Goal: Information Seeking & Learning: Check status

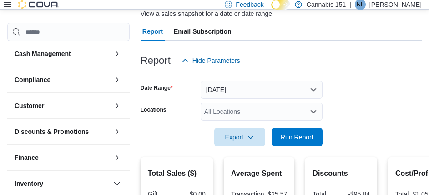
scroll to position [227, 0]
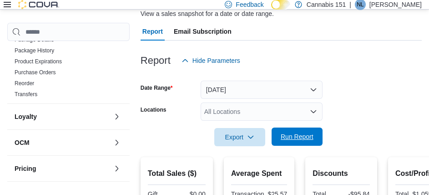
click at [301, 143] on span "Run Report" at bounding box center [297, 136] width 40 height 18
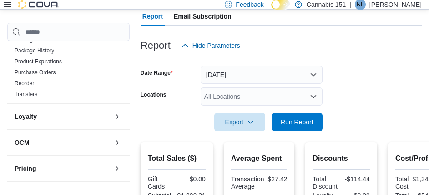
scroll to position [91, 0]
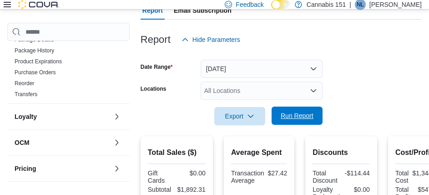
click at [286, 124] on span "Run Report" at bounding box center [297, 115] width 40 height 18
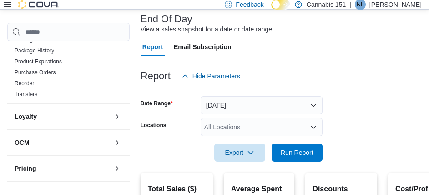
scroll to position [136, 0]
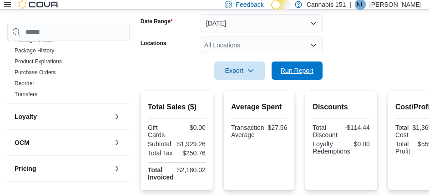
click at [284, 80] on span "Run Report" at bounding box center [297, 70] width 40 height 18
click at [310, 66] on span "Run Report" at bounding box center [297, 69] width 33 height 9
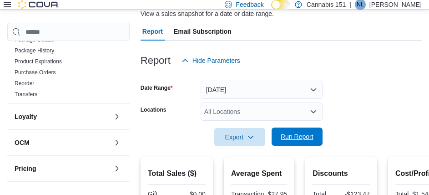
click at [321, 137] on button "Run Report" at bounding box center [296, 136] width 51 height 18
click at [307, 140] on span "Run Report" at bounding box center [297, 136] width 33 height 9
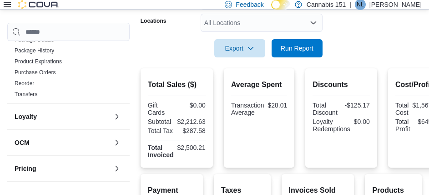
scroll to position [161, 0]
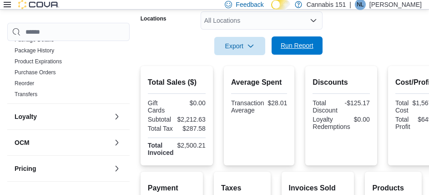
click at [292, 51] on span "Run Report" at bounding box center [297, 45] width 40 height 18
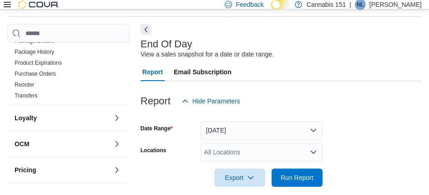
scroll to position [91, 0]
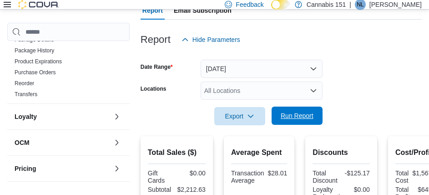
click at [296, 108] on span "Run Report" at bounding box center [297, 115] width 40 height 18
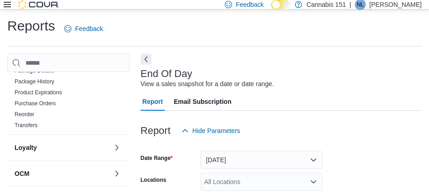
scroll to position [45, 0]
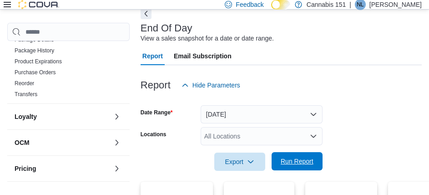
click at [296, 165] on span "Run Report" at bounding box center [297, 160] width 33 height 9
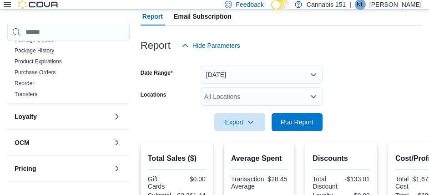
scroll to position [91, 0]
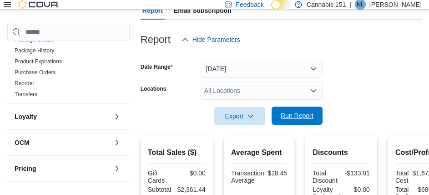
click at [288, 125] on span "Run Report" at bounding box center [297, 115] width 40 height 18
click at [320, 120] on button "Run Report" at bounding box center [296, 115] width 51 height 18
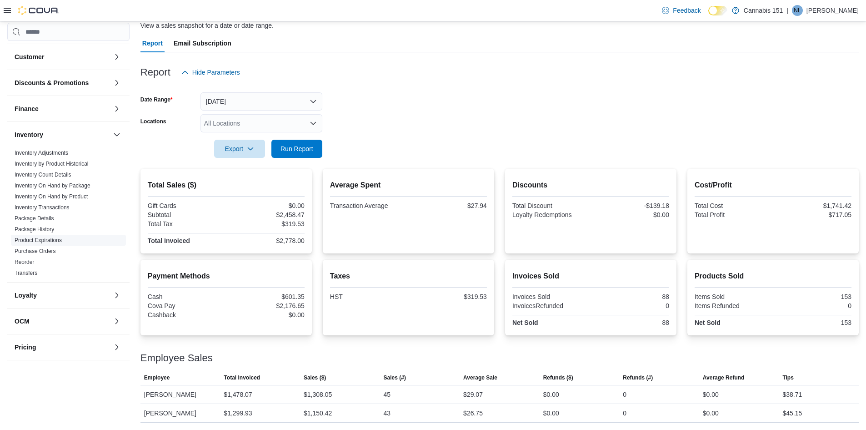
scroll to position [0, 0]
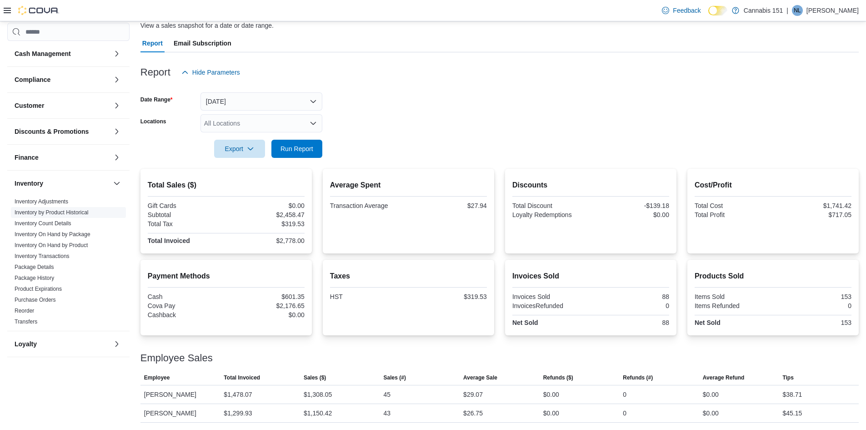
click at [52, 194] on link "Inventory by Product Historical" at bounding box center [52, 212] width 74 height 6
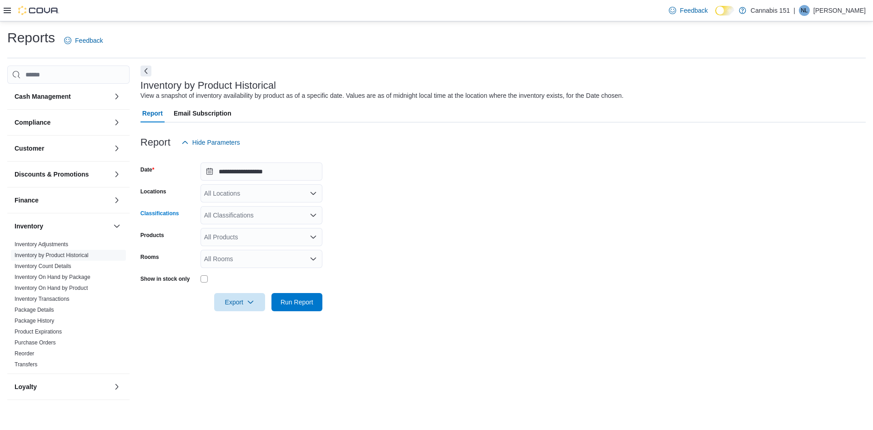
click at [291, 194] on div "All Classifications" at bounding box center [262, 215] width 122 height 18
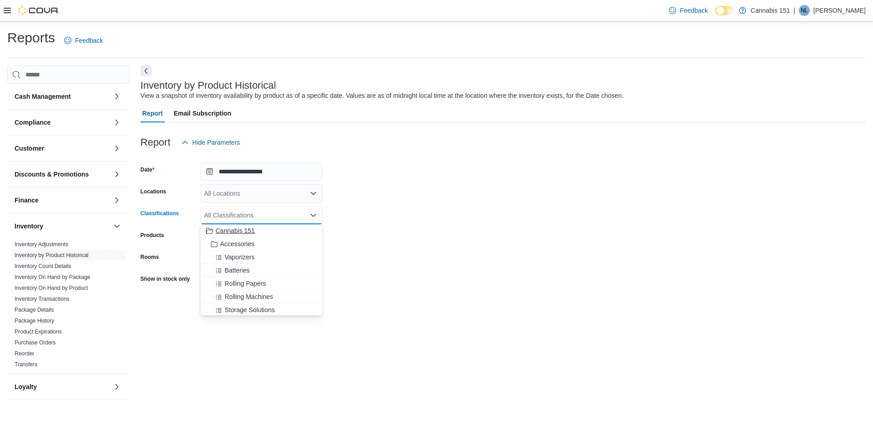
click at [234, 194] on span "Cannabis 151" at bounding box center [235, 230] width 39 height 9
click at [245, 194] on icon "Remove Cannabis 151 from selection in this group" at bounding box center [247, 215] width 4 height 4
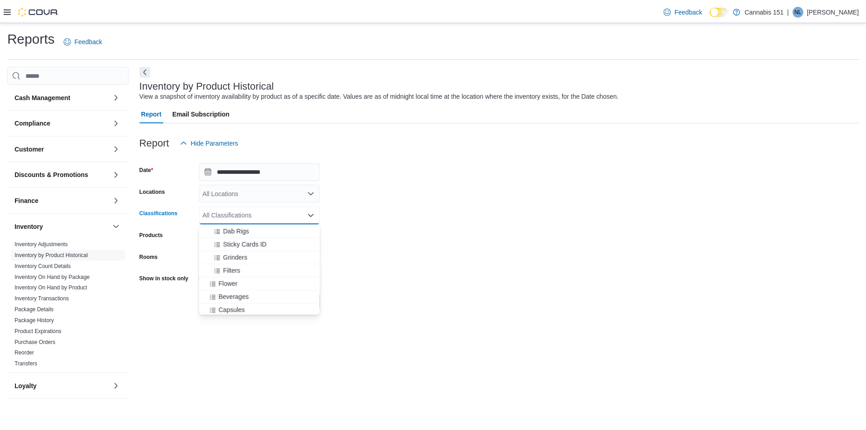
scroll to position [227, 0]
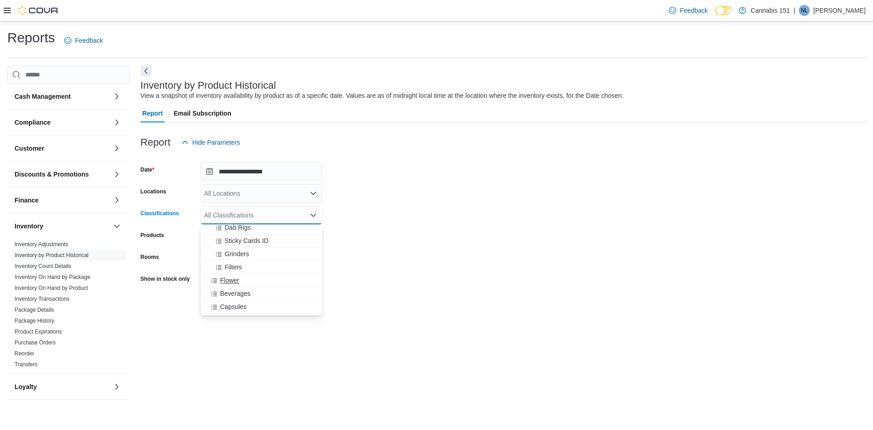
click at [234, 194] on span "Flower" at bounding box center [229, 280] width 19 height 9
click at [416, 194] on form "**********" at bounding box center [502, 231] width 725 height 160
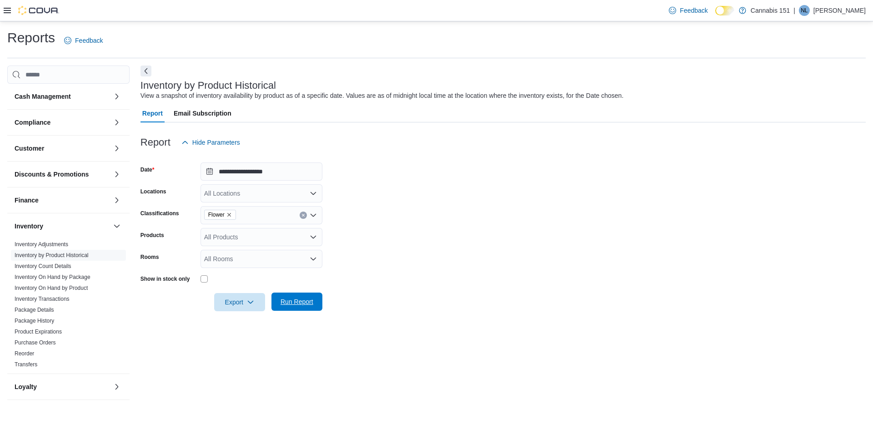
click at [308, 194] on span "Run Report" at bounding box center [297, 301] width 33 height 9
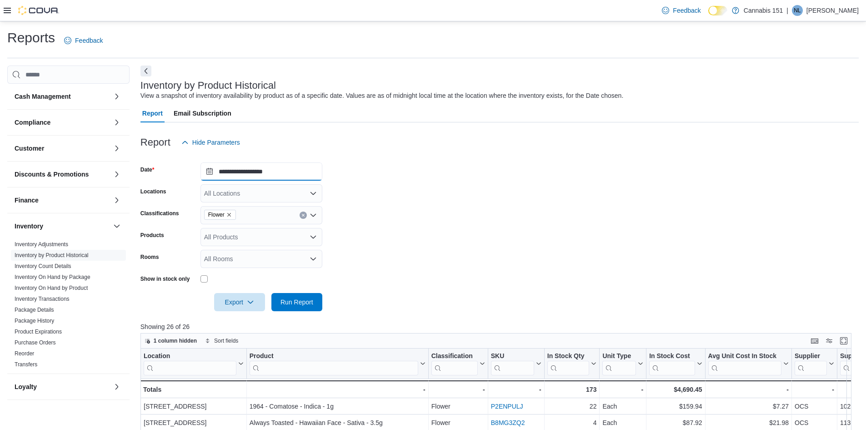
click at [288, 168] on input "**********" at bounding box center [262, 171] width 122 height 18
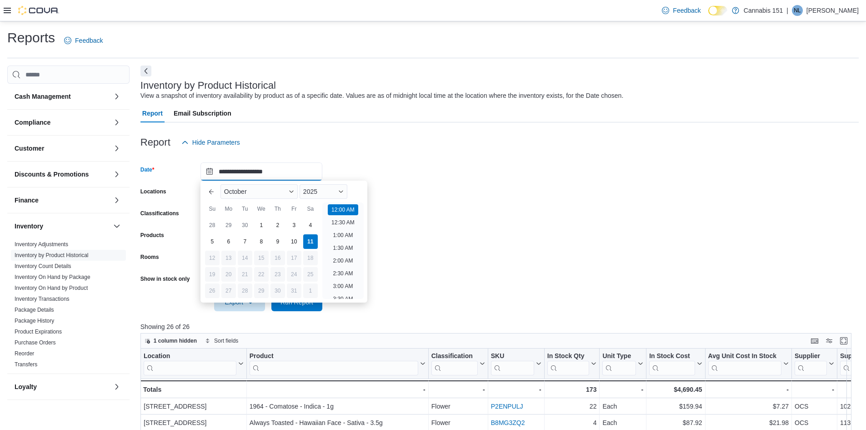
scroll to position [28, 0]
click at [389, 194] on form "**********" at bounding box center [499, 231] width 718 height 160
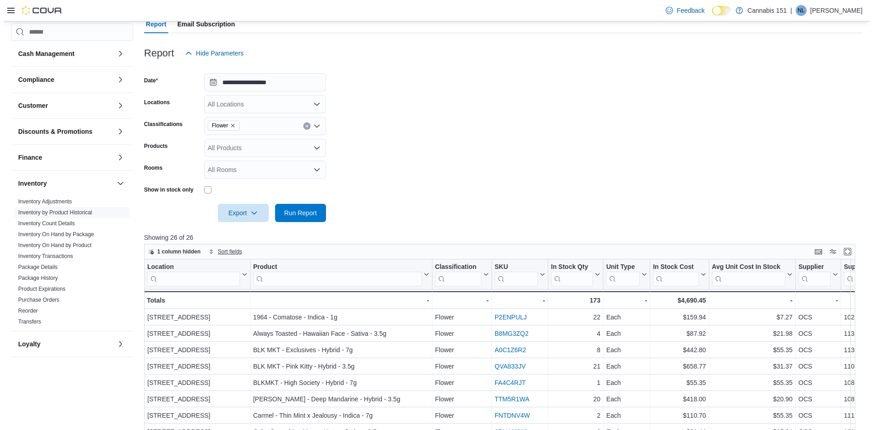
scroll to position [0, 0]
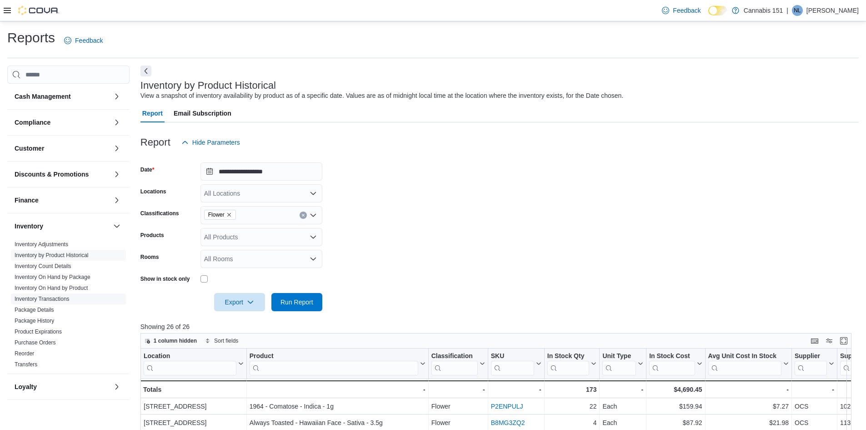
click at [63, 194] on link "Inventory Transactions" at bounding box center [42, 299] width 55 height 6
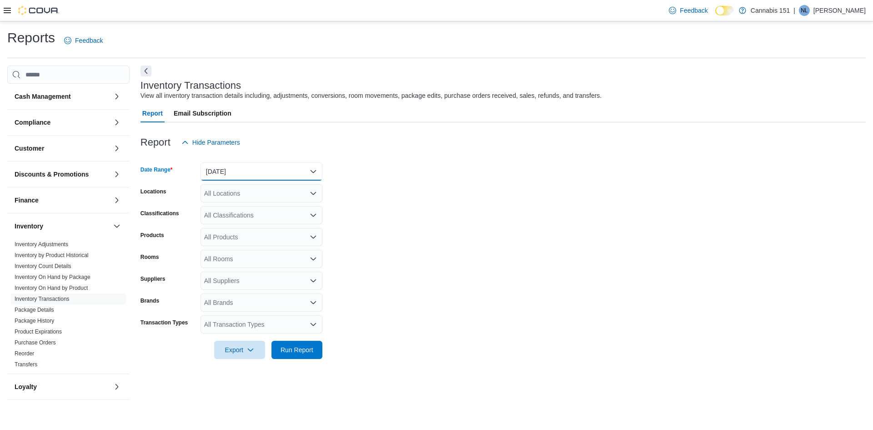
click at [262, 174] on button "[DATE]" at bounding box center [262, 171] width 122 height 18
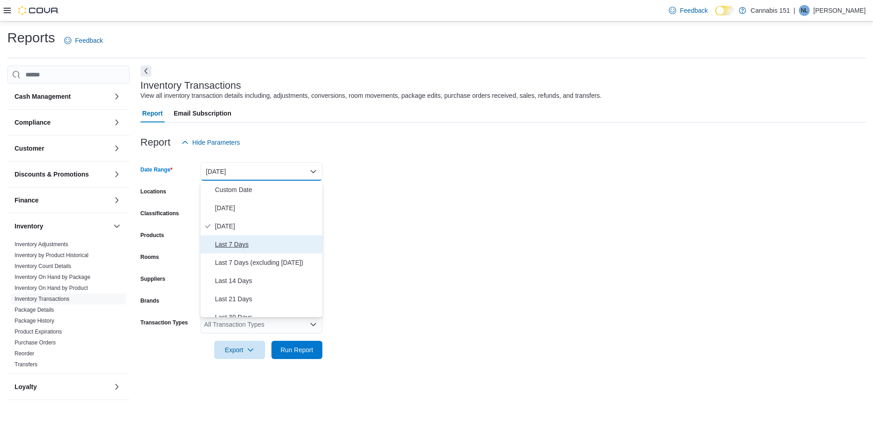
click at [237, 194] on span "Last 7 Days" at bounding box center [267, 244] width 104 height 11
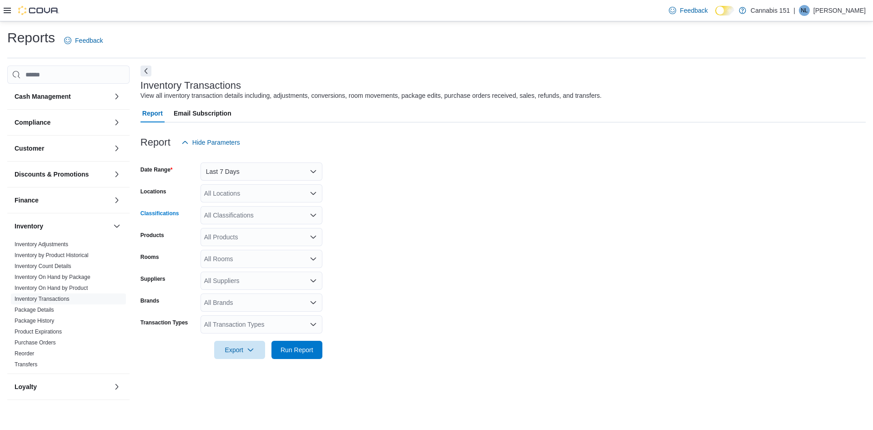
click at [277, 194] on div "All Classifications" at bounding box center [262, 215] width 122 height 18
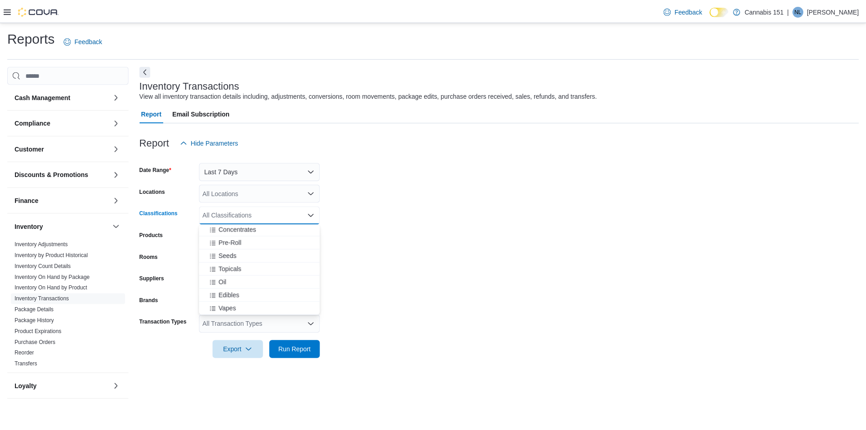
scroll to position [273, 0]
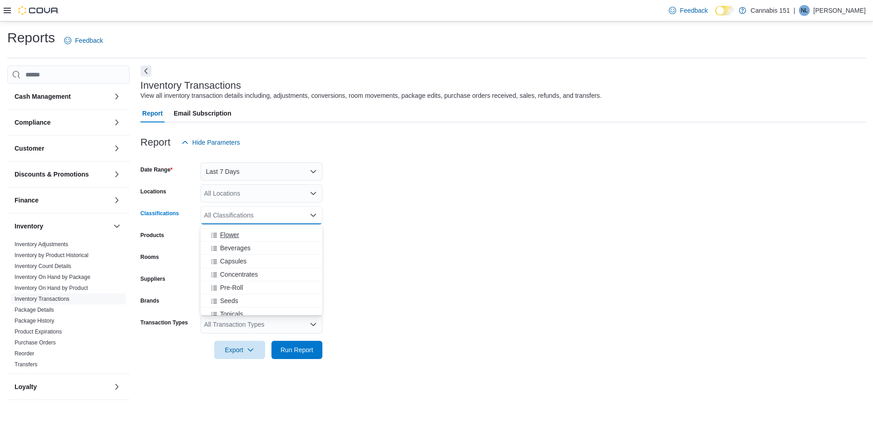
click at [239, 194] on span "Flower" at bounding box center [229, 234] width 19 height 9
click at [344, 194] on form "Date Range Last 7 Days Locations All Locations Classifications Flower Combo box…" at bounding box center [502, 254] width 725 height 207
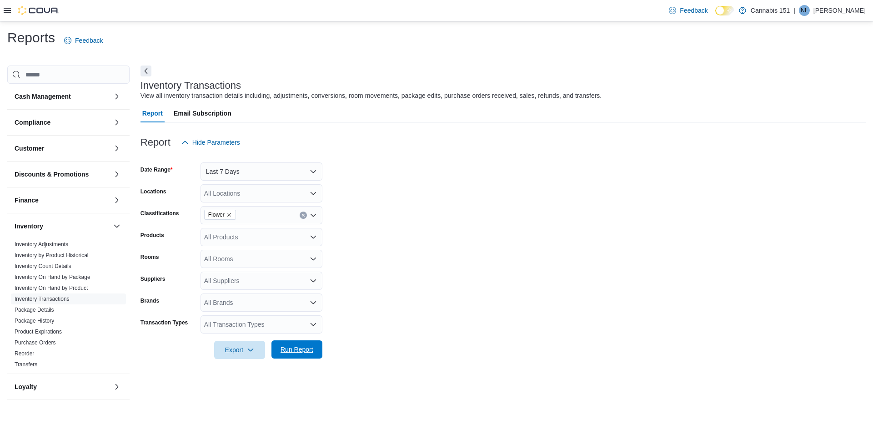
click at [306, 194] on span "Run Report" at bounding box center [297, 349] width 40 height 18
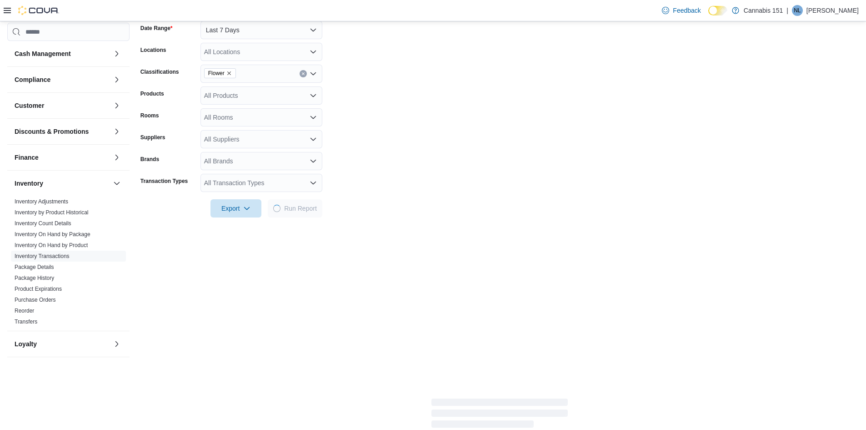
scroll to position [91, 0]
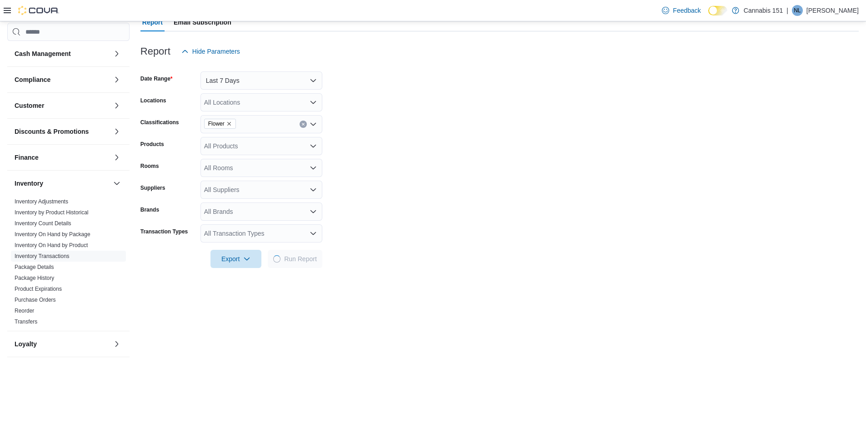
click at [313, 144] on icon "Open list of options" at bounding box center [313, 145] width 7 height 7
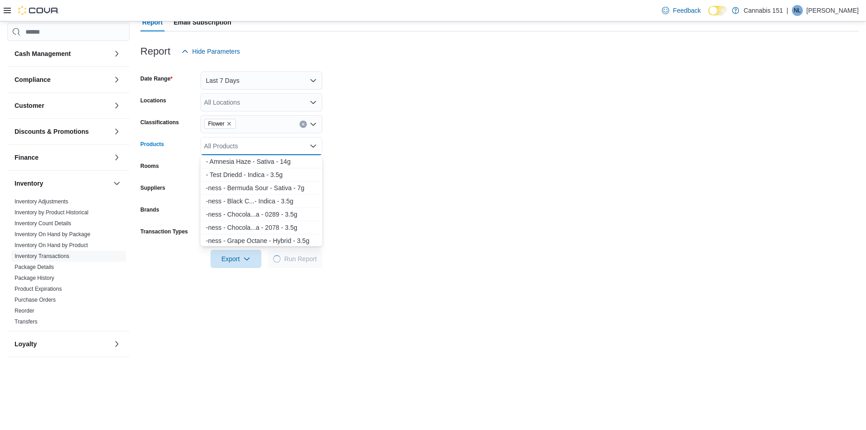
click at [313, 144] on icon "Close list of options" at bounding box center [313, 145] width 7 height 7
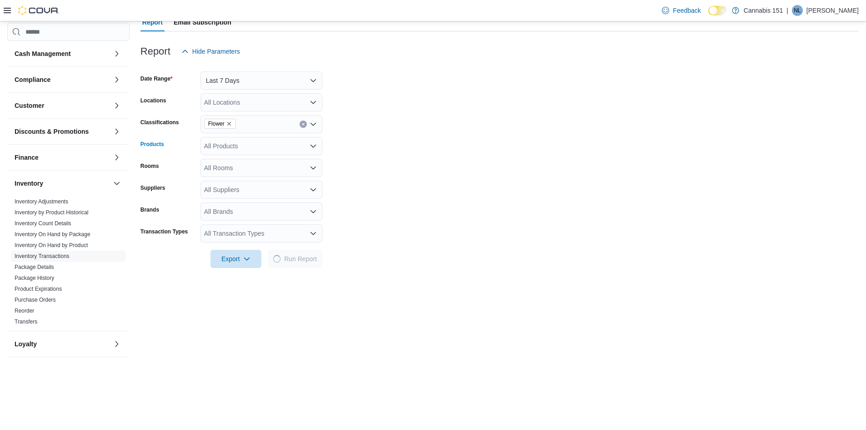
click at [308, 194] on div "All Transaction Types" at bounding box center [262, 233] width 122 height 18
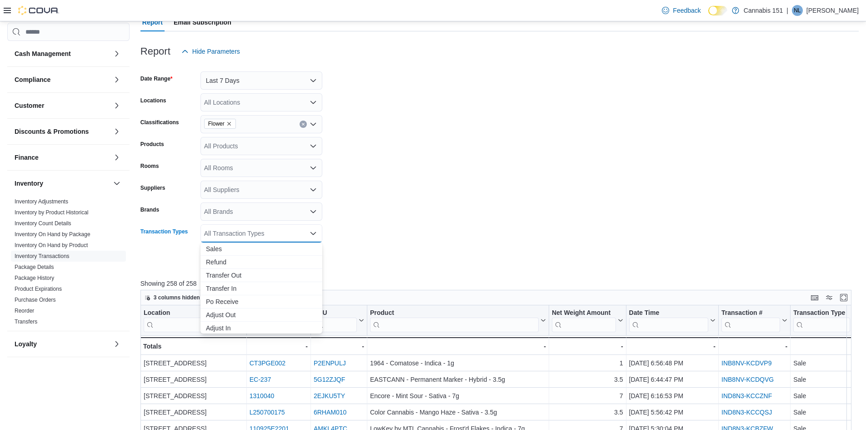
click at [308, 194] on div "All Transaction Types Combo box. Selected. Combo box input. All Transaction Typ…" at bounding box center [262, 233] width 122 height 18
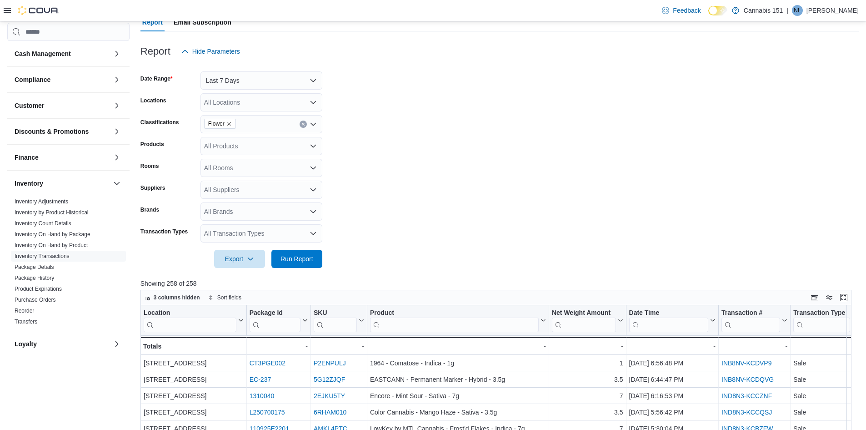
click at [428, 194] on form "Date Range Last 7 Days Locations All Locations Classifications Flower Products …" at bounding box center [499, 163] width 718 height 207
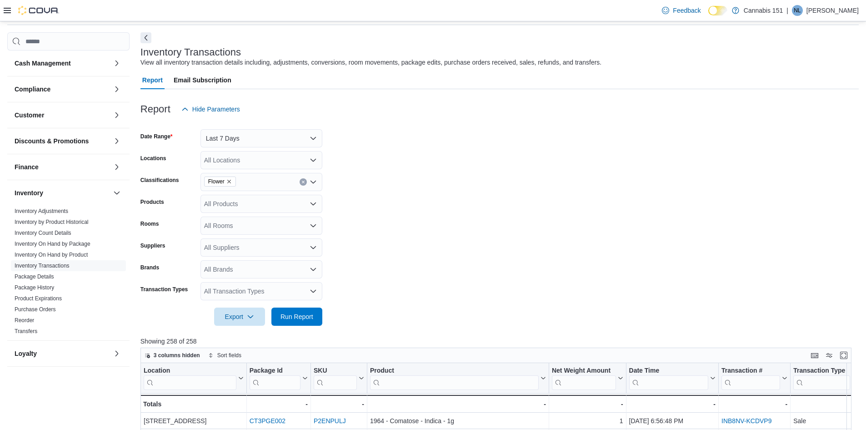
scroll to position [29, 0]
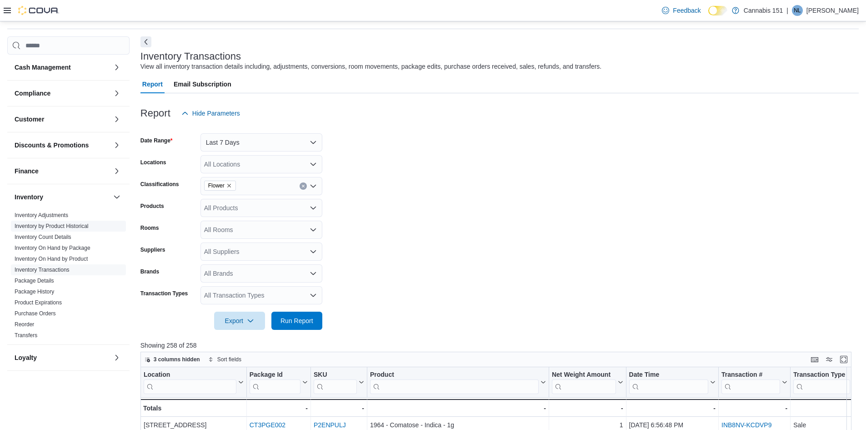
click at [37, 194] on link "Inventory by Product Historical" at bounding box center [52, 226] width 74 height 6
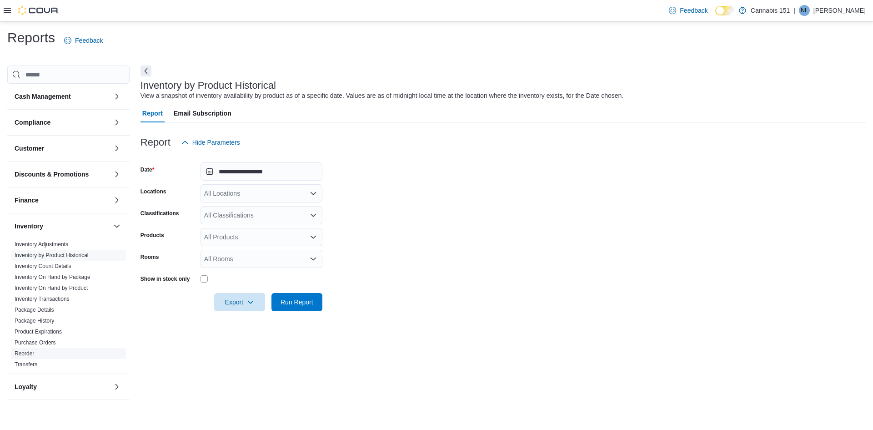
click at [23, 194] on link "Reorder" at bounding box center [25, 353] width 20 height 6
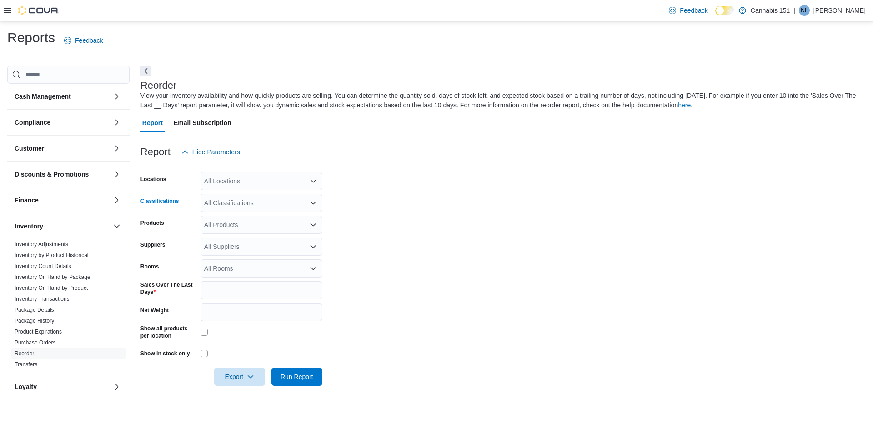
click at [261, 194] on div "All Classifications" at bounding box center [262, 203] width 122 height 18
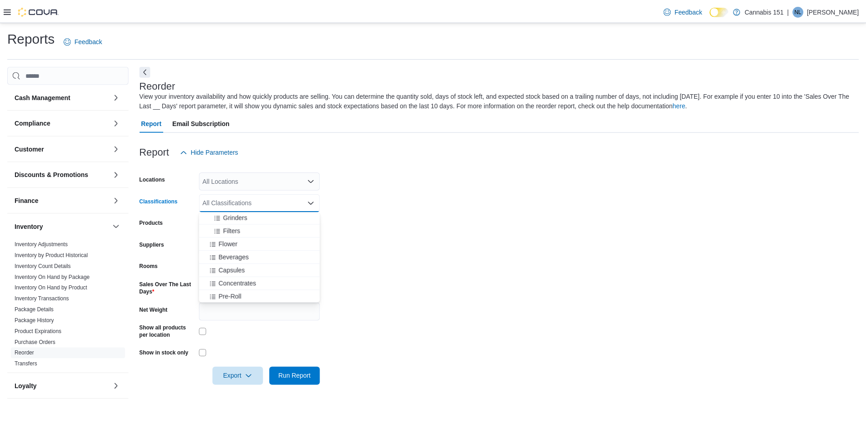
scroll to position [273, 0]
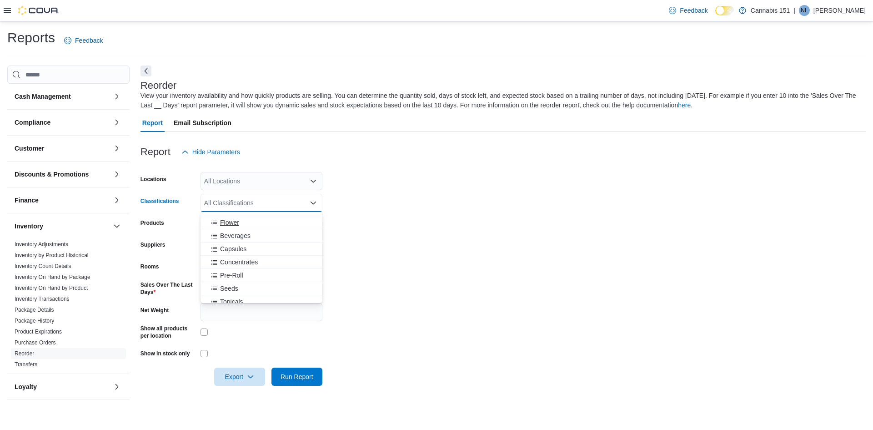
click at [234, 194] on span "Flower" at bounding box center [229, 222] width 19 height 9
click at [374, 194] on form "Locations All Locations Classifications Flower Combo box. Selected. Flower. Pre…" at bounding box center [502, 273] width 725 height 225
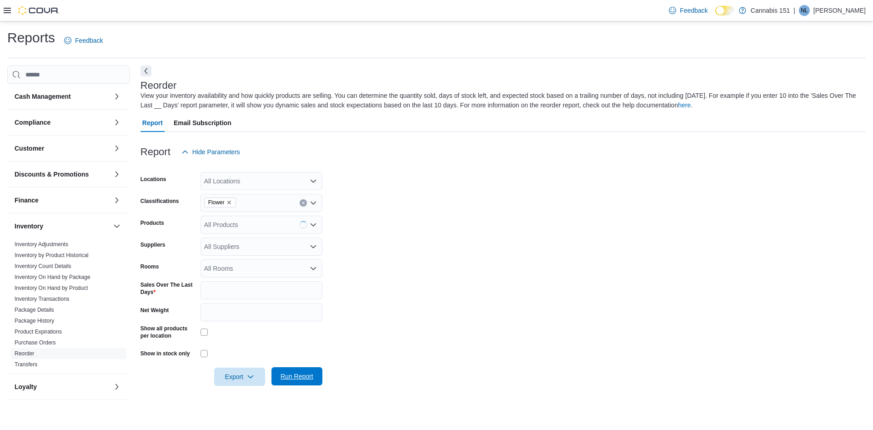
click at [299, 194] on span "Run Report" at bounding box center [297, 375] width 33 height 9
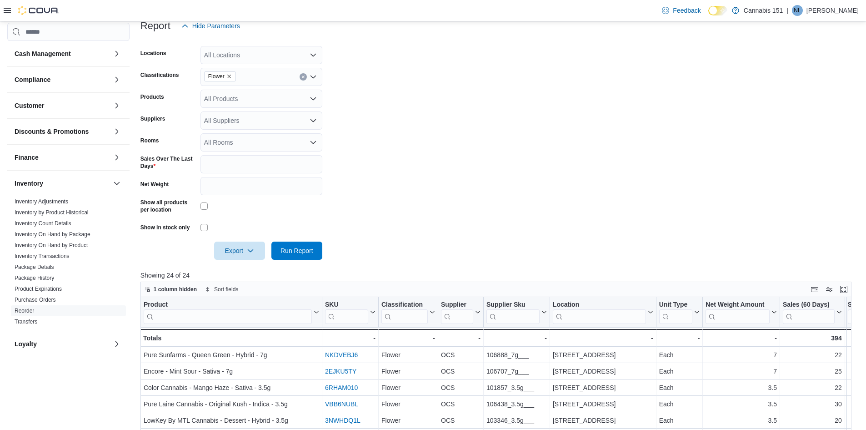
scroll to position [101, 0]
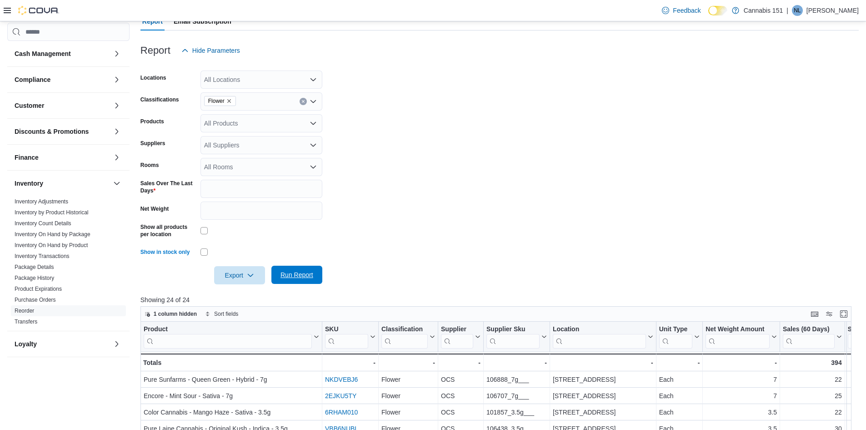
click at [305, 194] on span "Run Report" at bounding box center [297, 274] width 33 height 9
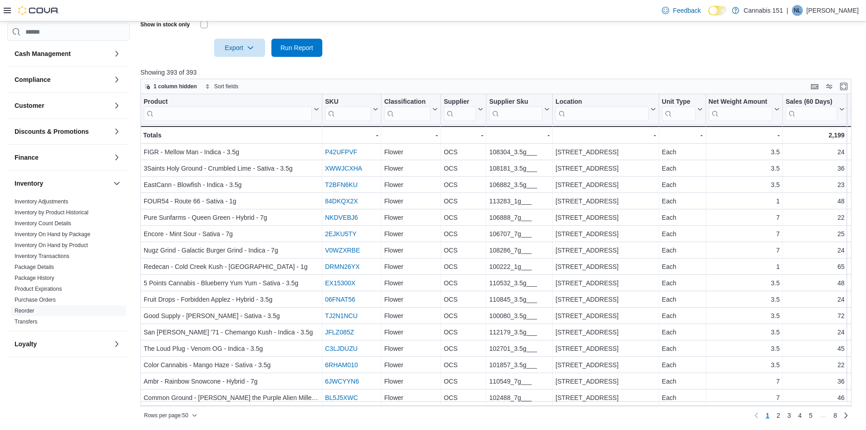
click at [386, 70] on p "Showing 393 of 393" at bounding box center [499, 72] width 718 height 9
click at [98, 106] on button "Customer" at bounding box center [62, 105] width 95 height 9
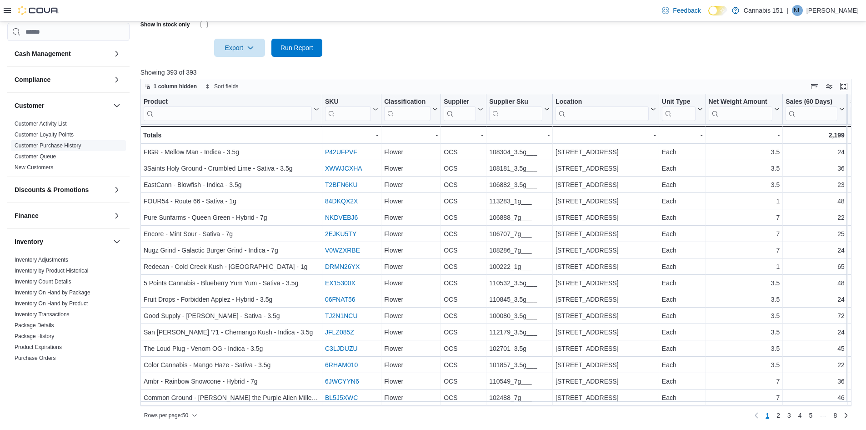
click at [62, 147] on link "Customer Purchase History" at bounding box center [48, 145] width 67 height 6
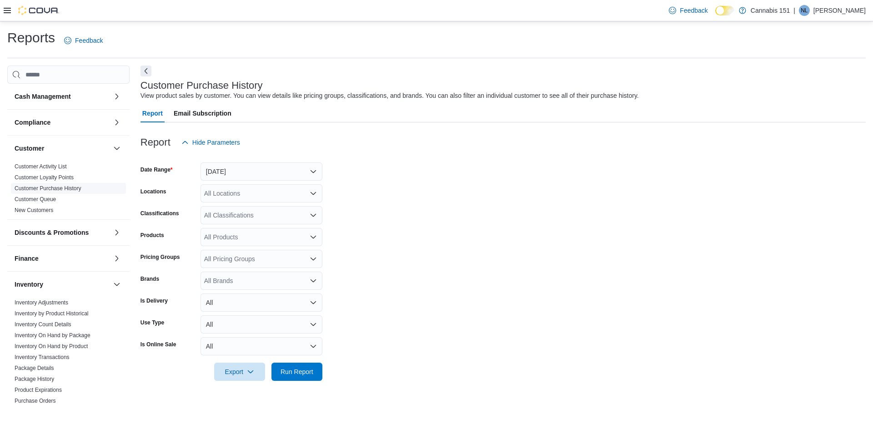
click at [57, 189] on link "Customer Purchase History" at bounding box center [48, 188] width 67 height 6
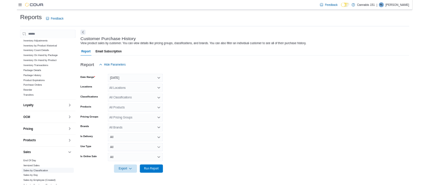
scroll to position [273, 0]
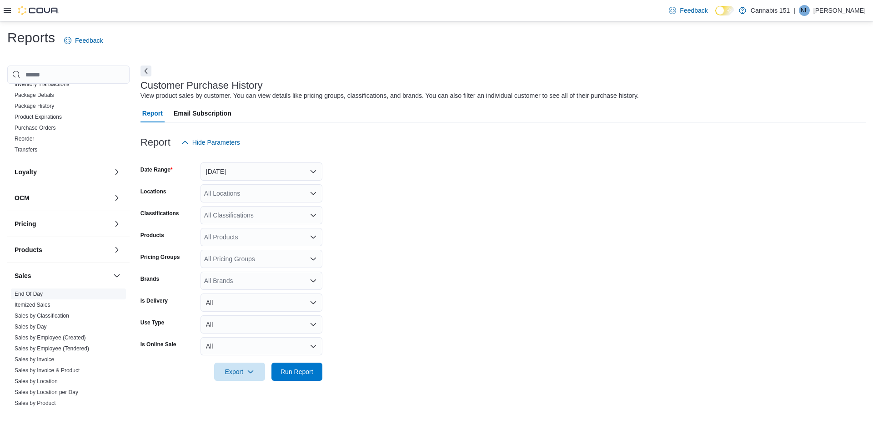
click at [20, 194] on link "End Of Day" at bounding box center [29, 294] width 28 height 6
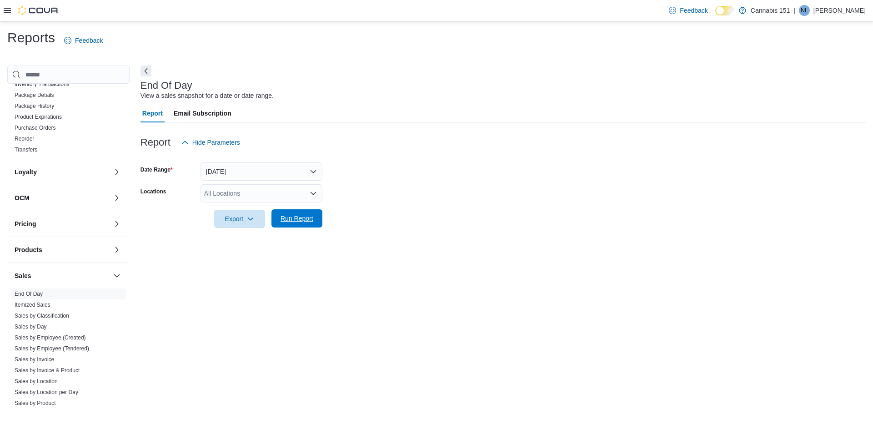
click at [288, 194] on span "Run Report" at bounding box center [297, 218] width 40 height 18
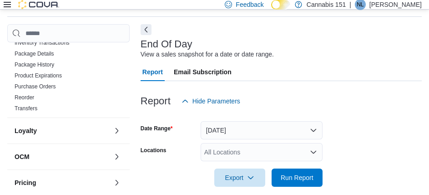
scroll to position [45, 0]
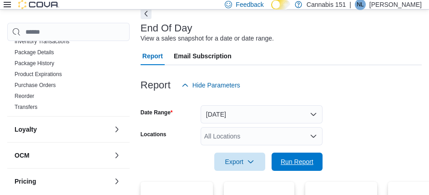
drag, startPoint x: 293, startPoint y: 154, endPoint x: 352, endPoint y: 106, distance: 76.3
click at [293, 154] on span "Run Report" at bounding box center [297, 161] width 40 height 18
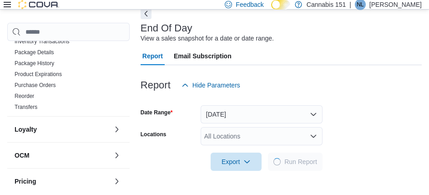
click at [352, 107] on form "Date Range [DATE] Locations All Locations Export Run Report" at bounding box center [280, 132] width 281 height 76
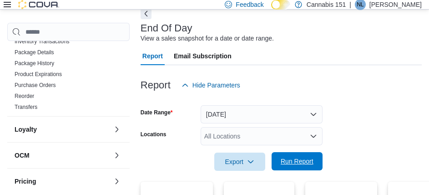
click at [302, 162] on span "Run Report" at bounding box center [297, 160] width 33 height 9
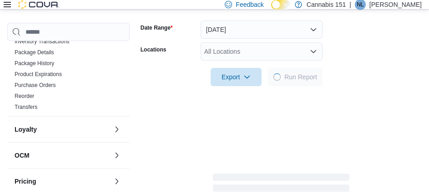
scroll to position [136, 0]
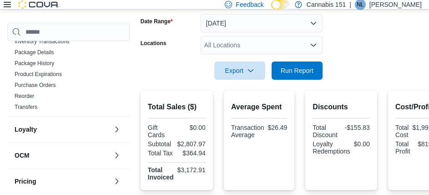
click at [421, 69] on form "Date Range [DATE] Locations All Locations Export Run Report" at bounding box center [280, 41] width 281 height 76
click at [284, 79] on span "Run Report" at bounding box center [297, 70] width 40 height 18
drag, startPoint x: 305, startPoint y: 64, endPoint x: 368, endPoint y: 43, distance: 67.1
click at [305, 64] on span "Run Report" at bounding box center [297, 70] width 40 height 18
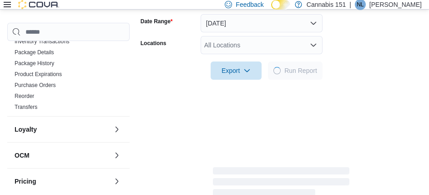
click at [368, 43] on form "Date Range [DATE] Locations All Locations Export Run Report" at bounding box center [280, 41] width 281 height 76
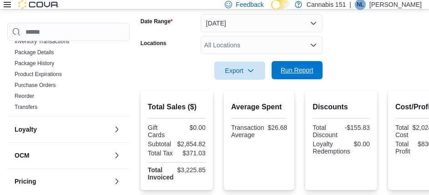
click at [291, 65] on span "Run Report" at bounding box center [297, 70] width 40 height 18
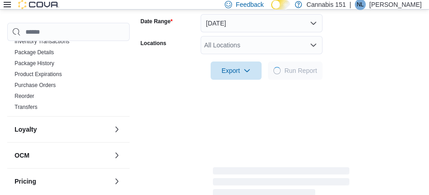
click at [335, 68] on form "Date Range [DATE] Locations All Locations Export Run Report" at bounding box center [280, 41] width 281 height 76
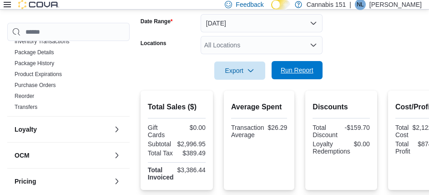
drag, startPoint x: 292, startPoint y: 73, endPoint x: 298, endPoint y: 65, distance: 9.7
click at [295, 72] on span "Run Report" at bounding box center [297, 69] width 33 height 9
